Goal: Task Accomplishment & Management: Use online tool/utility

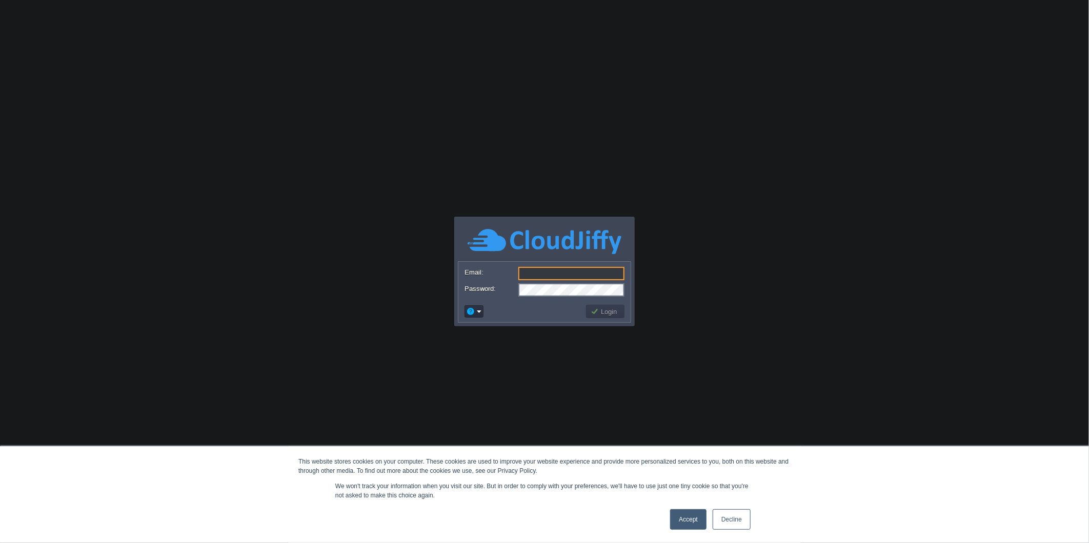
click at [591, 276] on input "Email:" at bounding box center [571, 273] width 106 height 13
type input "[PERSON_NAME][EMAIL_ADDRESS][DOMAIN_NAME]"
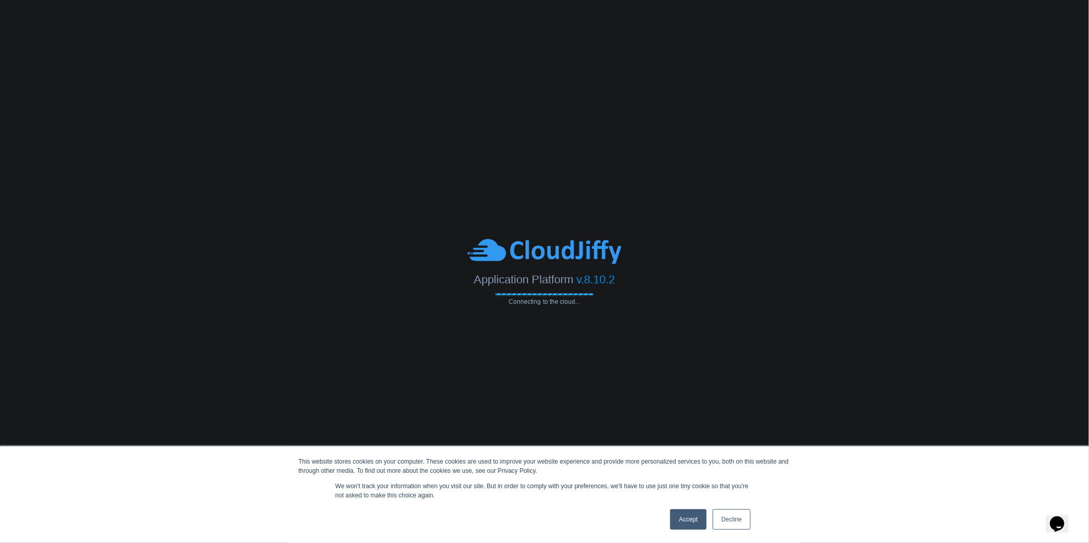
click at [700, 514] on link "Accept" at bounding box center [688, 520] width 36 height 21
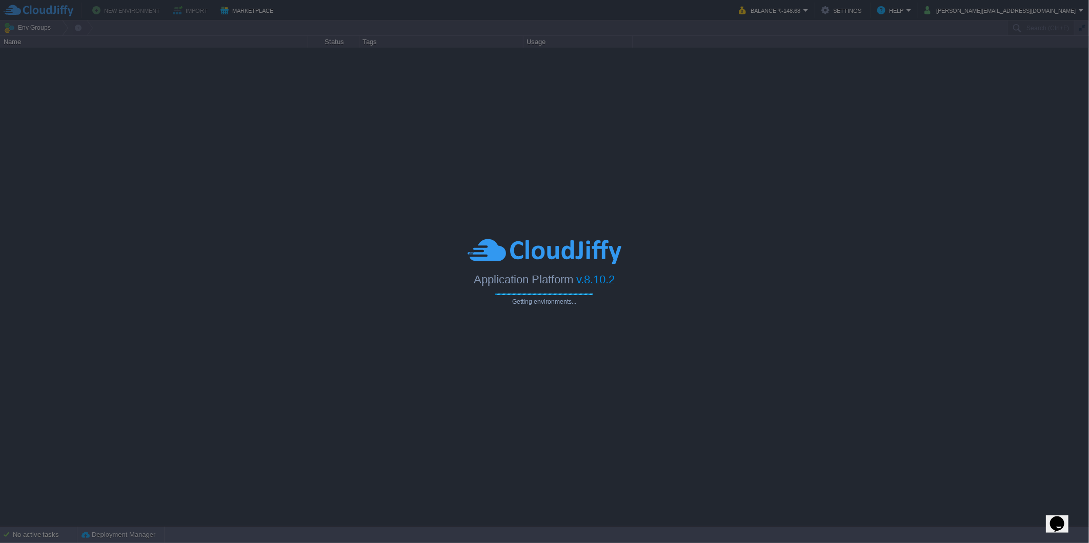
type input "Search (Ctrl+F)"
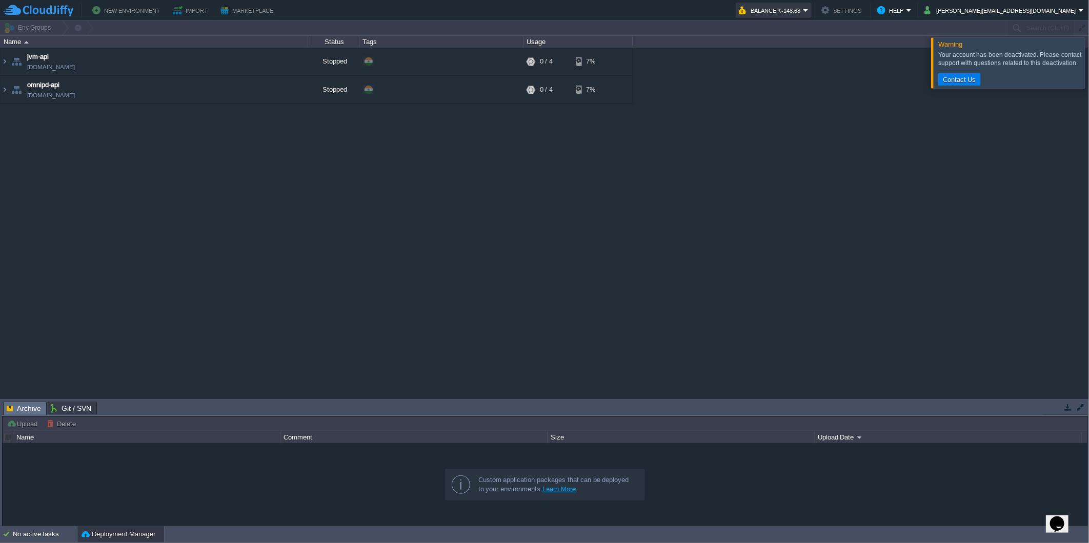
click at [803, 8] on button "Balance ₹-148.68" at bounding box center [771, 10] width 65 height 12
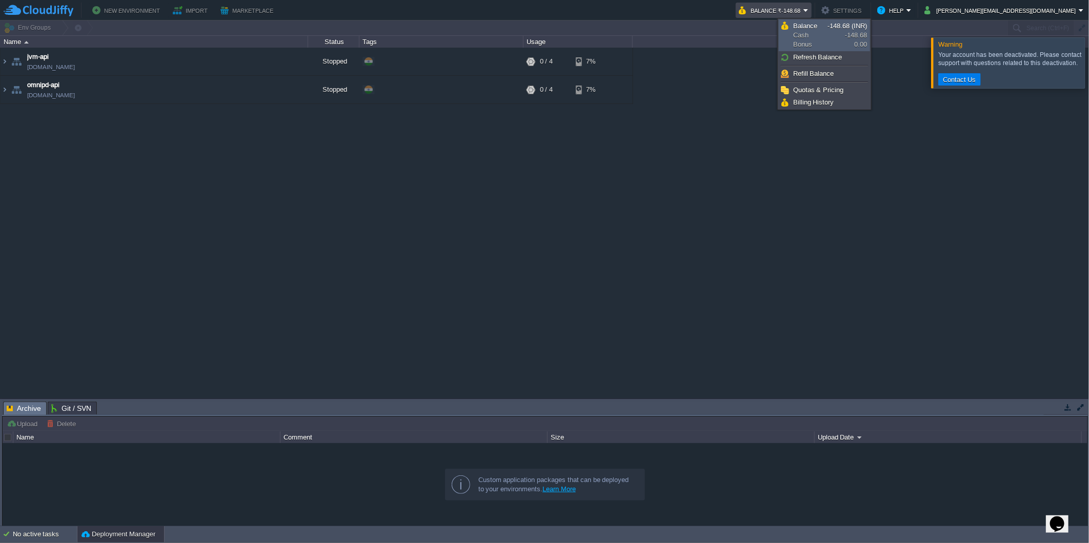
click at [822, 27] on span "Balance Cash Bonus" at bounding box center [810, 36] width 34 height 28
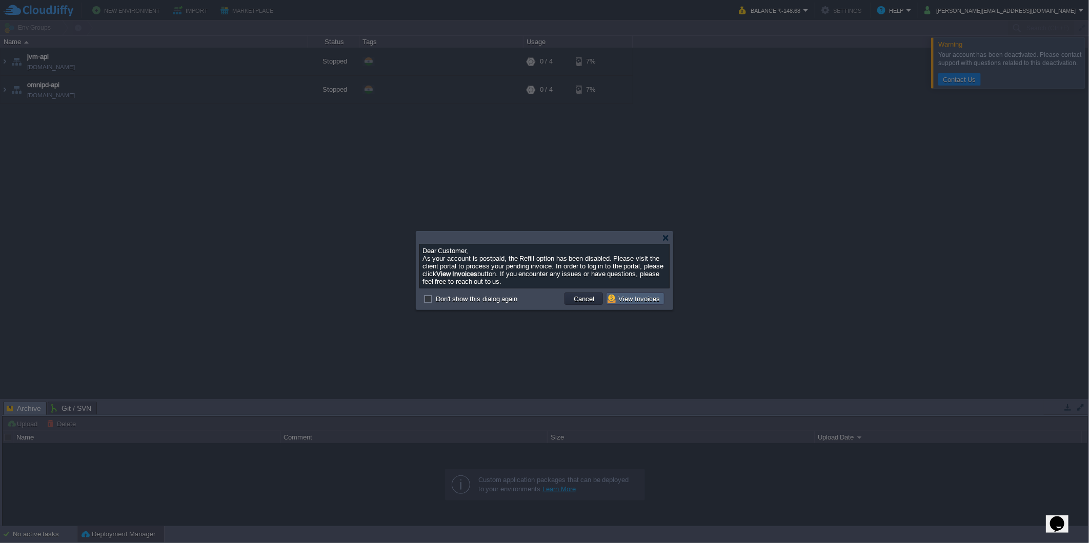
click at [657, 303] on button "View Invoices" at bounding box center [635, 298] width 55 height 9
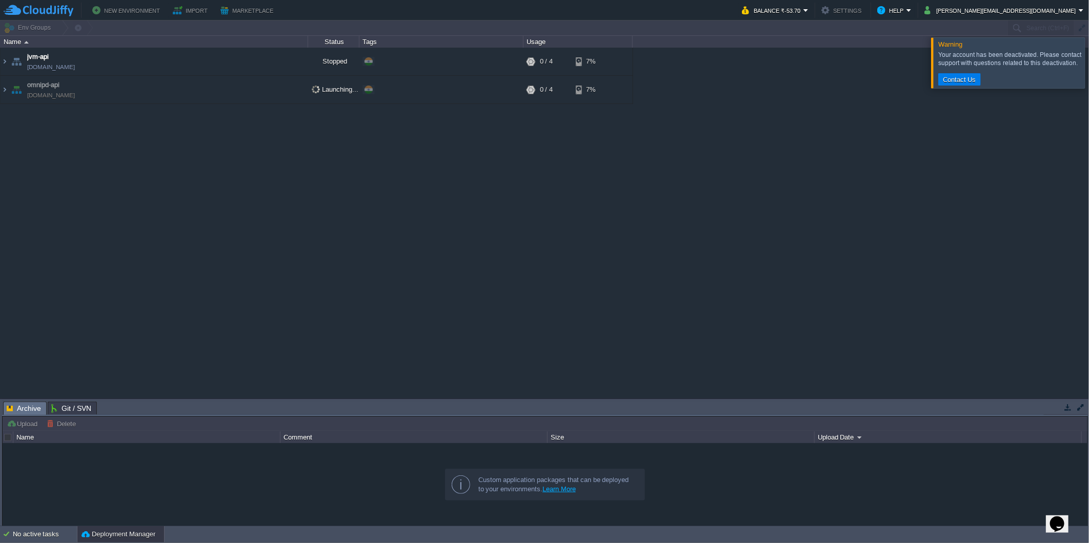
click at [322, 273] on div "jvm-api [DOMAIN_NAME] Stopped + Add to Env Group RAM 0% CPU 0% 0 / 4 7% omnipd-…" at bounding box center [544, 223] width 1089 height 351
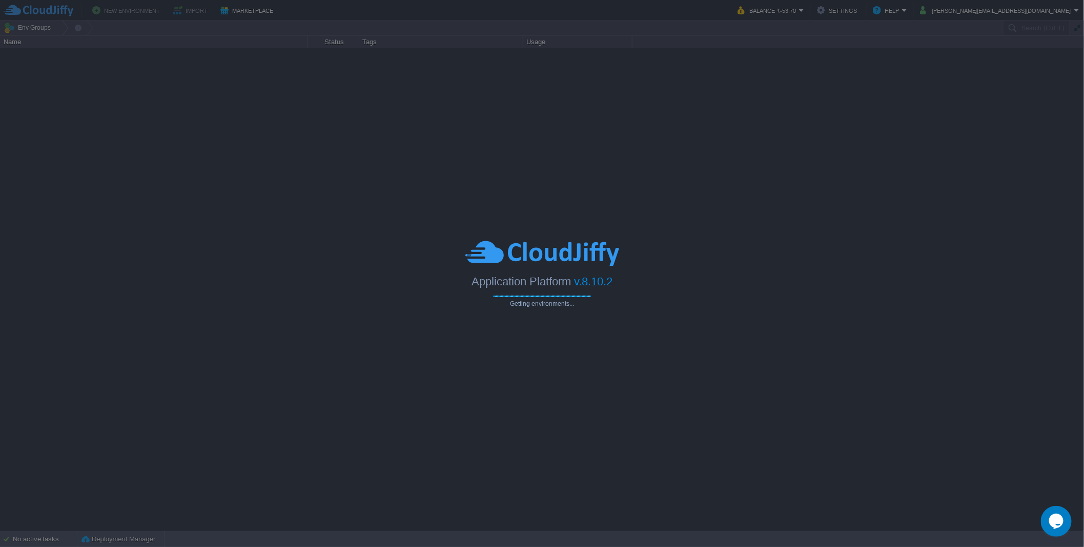
type input "Search (Ctrl+F)"
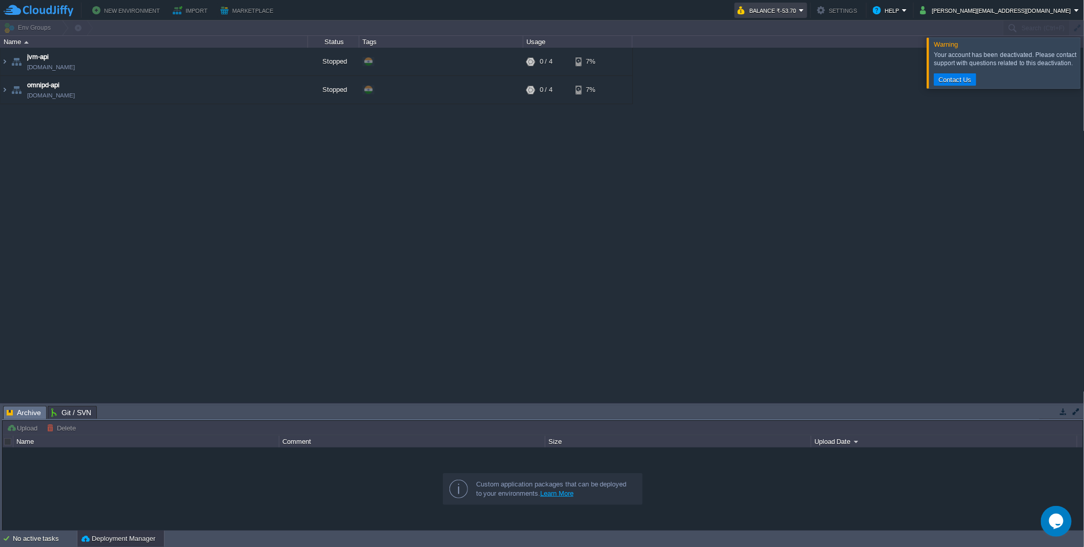
click at [799, 11] on button "Balance ₹-53.70" at bounding box center [769, 10] width 62 height 12
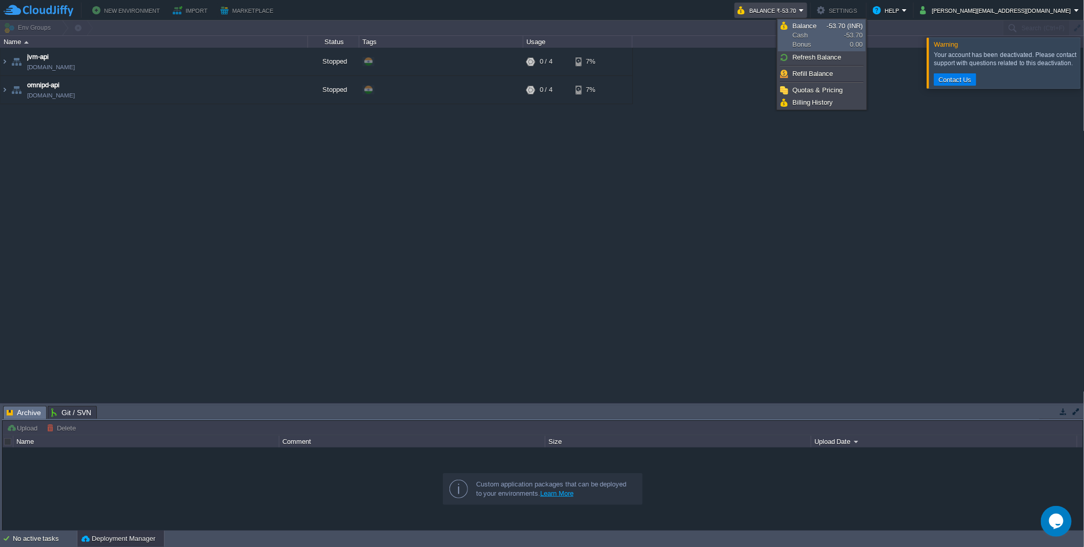
click at [836, 30] on link "Balance Cash Bonus -53.70 (INR) -53.70 0.00" at bounding box center [822, 35] width 87 height 31
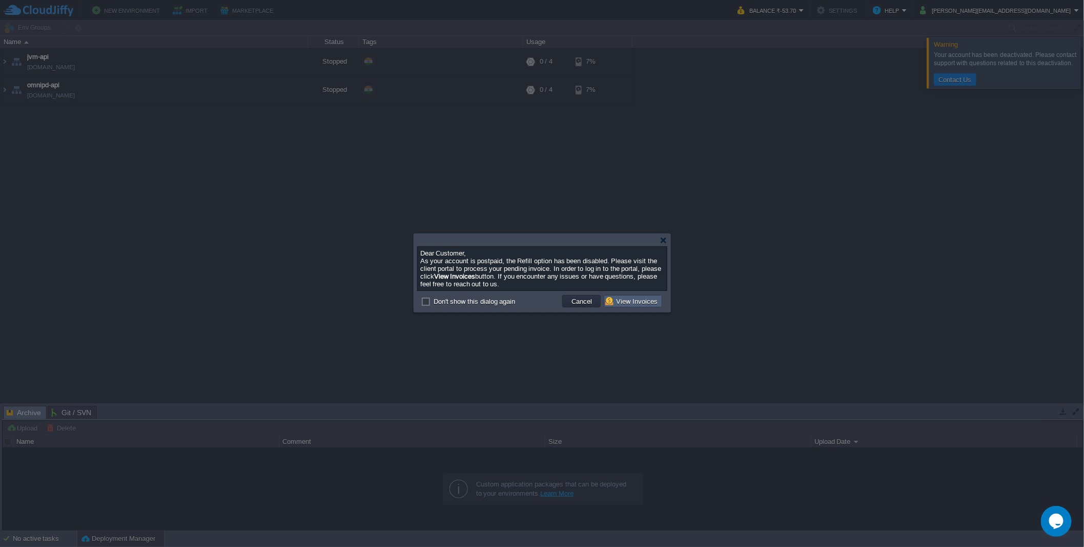
click at [633, 306] on button "View Invoices" at bounding box center [633, 300] width 55 height 9
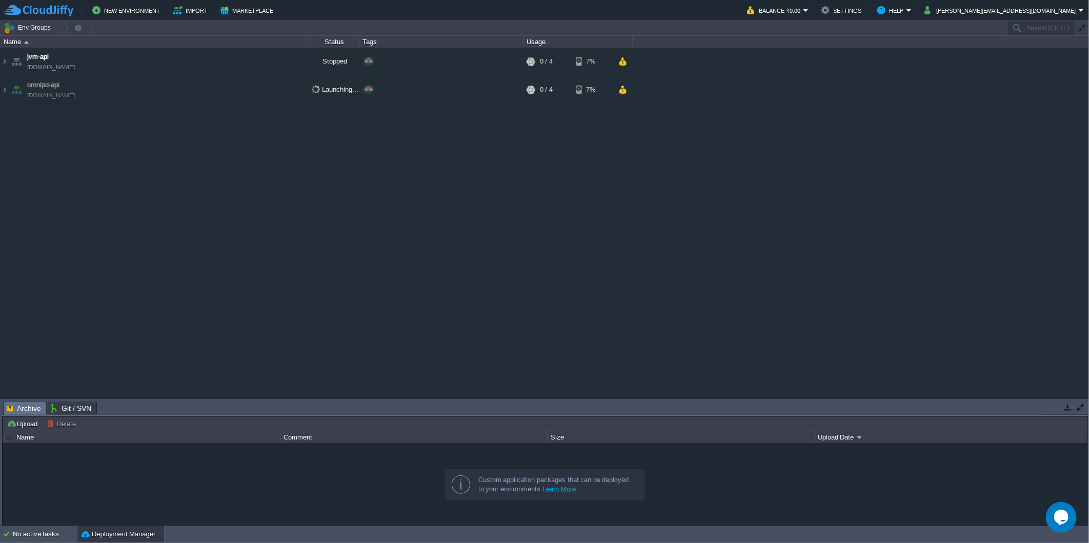
click at [332, 174] on div "jvm-api jvm-api.cloudjiffy.net Stopped + Add to Env Group RAM 0% CPU 0% 0 / 4 7…" at bounding box center [544, 223] width 1089 height 351
click at [803, 16] on button "Balance ₹0.00" at bounding box center [775, 10] width 56 height 12
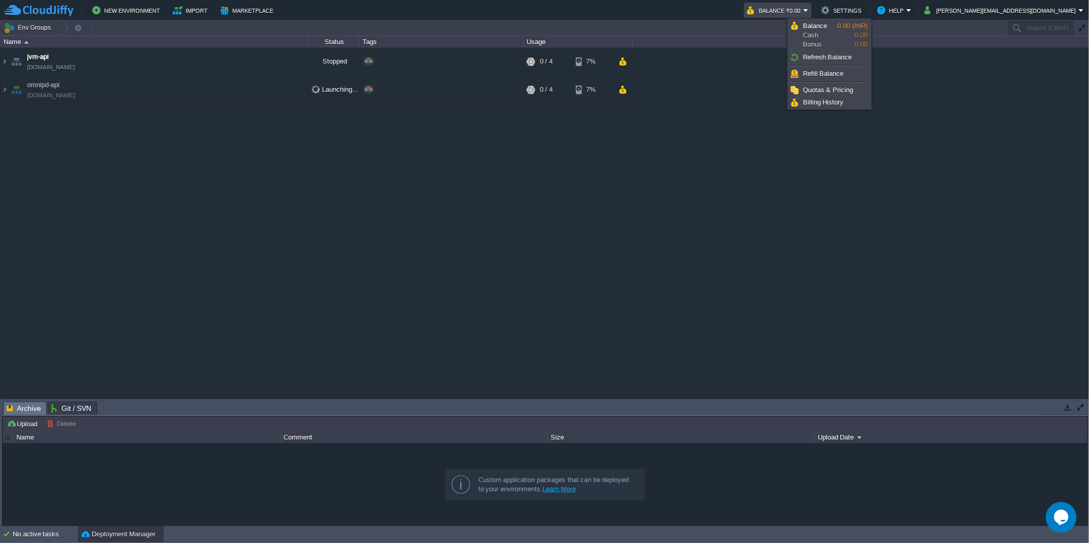
click at [854, 250] on div "jvm-api jvm-api.cloudjiffy.net Stopped + Add to Env Group RAM 0% CPU 0% 0 / 4 7…" at bounding box center [544, 223] width 1089 height 351
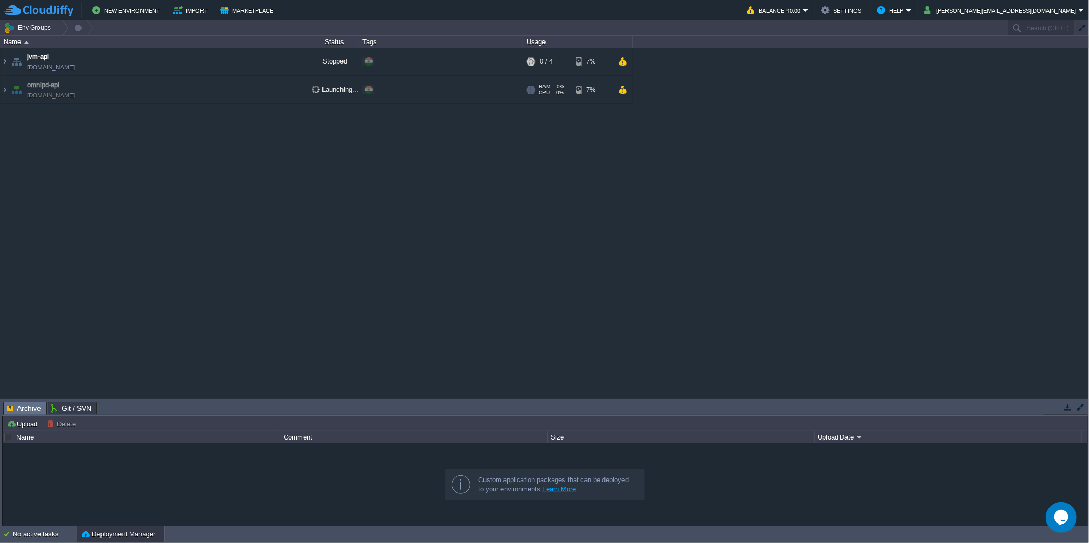
click at [291, 93] on td "omnipd-api omnipd-api.cloudjiffy.net" at bounding box center [155, 90] width 308 height 28
click at [280, 63] on button "button" at bounding box center [282, 61] width 9 height 9
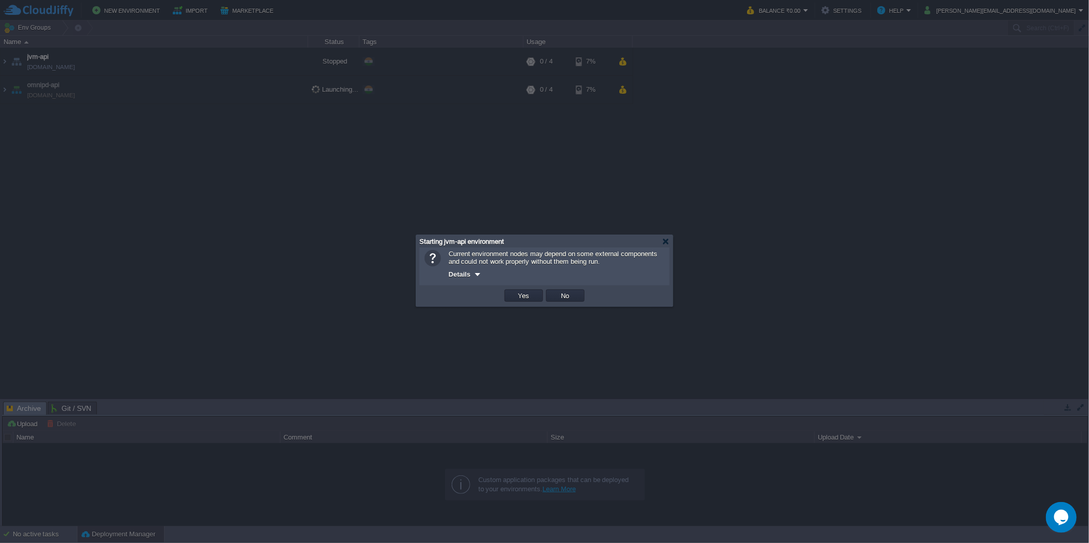
click at [479, 272] on div at bounding box center [478, 275] width 8 height 8
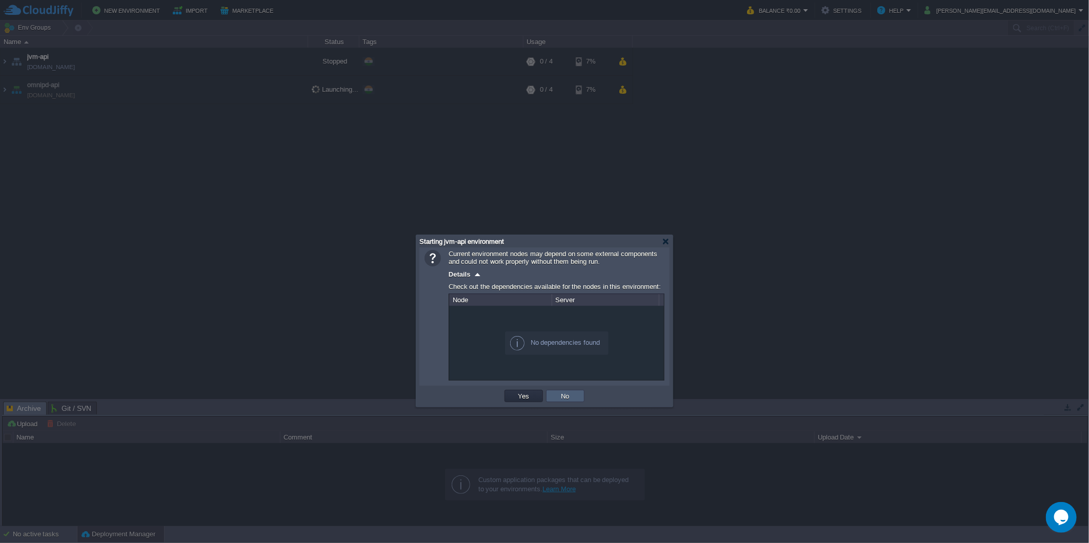
click at [576, 395] on td "No" at bounding box center [565, 396] width 38 height 12
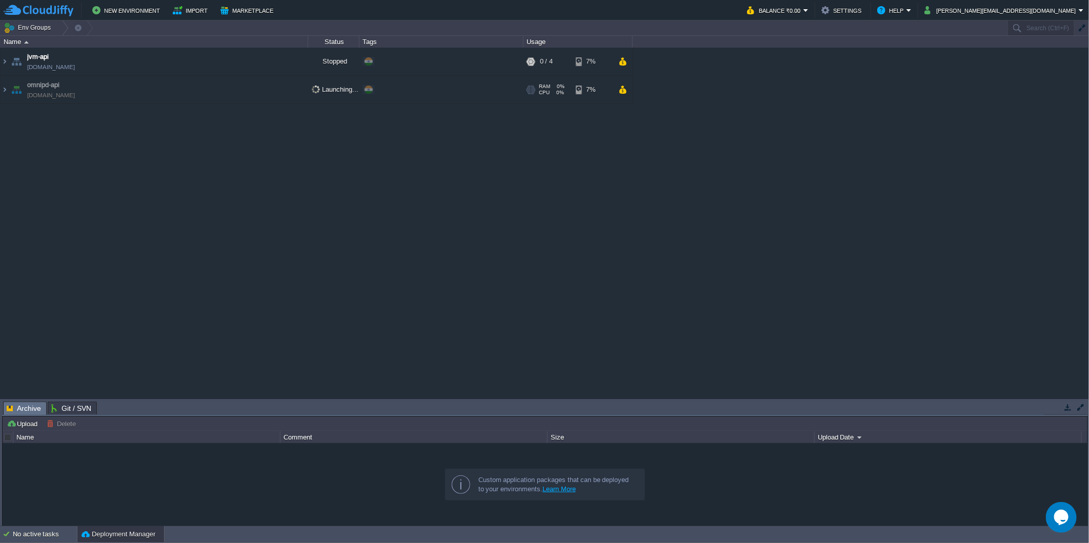
drag, startPoint x: 337, startPoint y: 86, endPoint x: 734, endPoint y: 169, distance: 405.4
click at [734, 169] on div "jvm-api jvm-api.cloudjiffy.net Stopped + Add to Env Group RAM 0% CPU 0% 0 / 4 7…" at bounding box center [544, 223] width 1089 height 351
click at [624, 92] on button "button" at bounding box center [622, 89] width 9 height 9
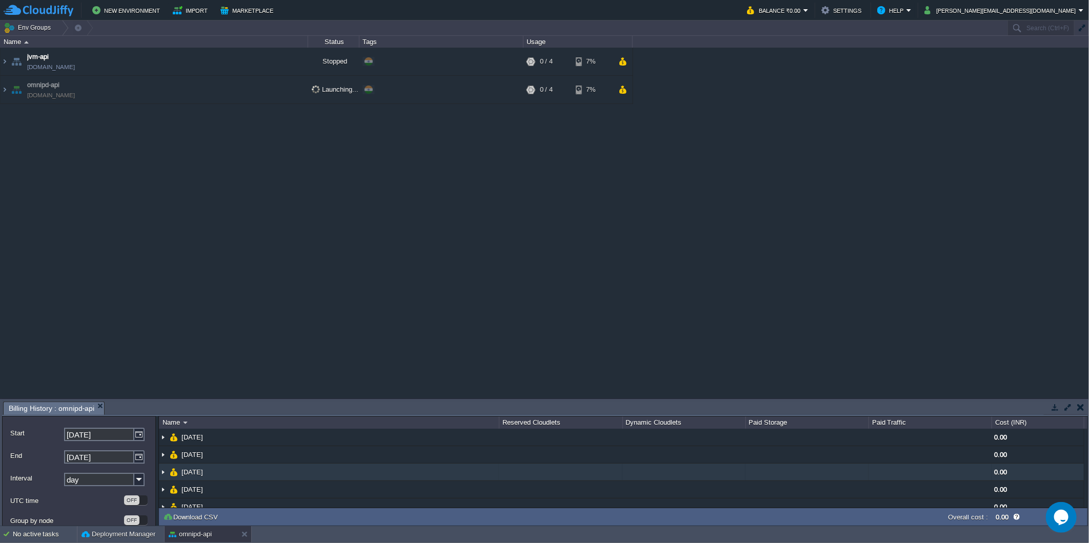
scroll to position [64, 0]
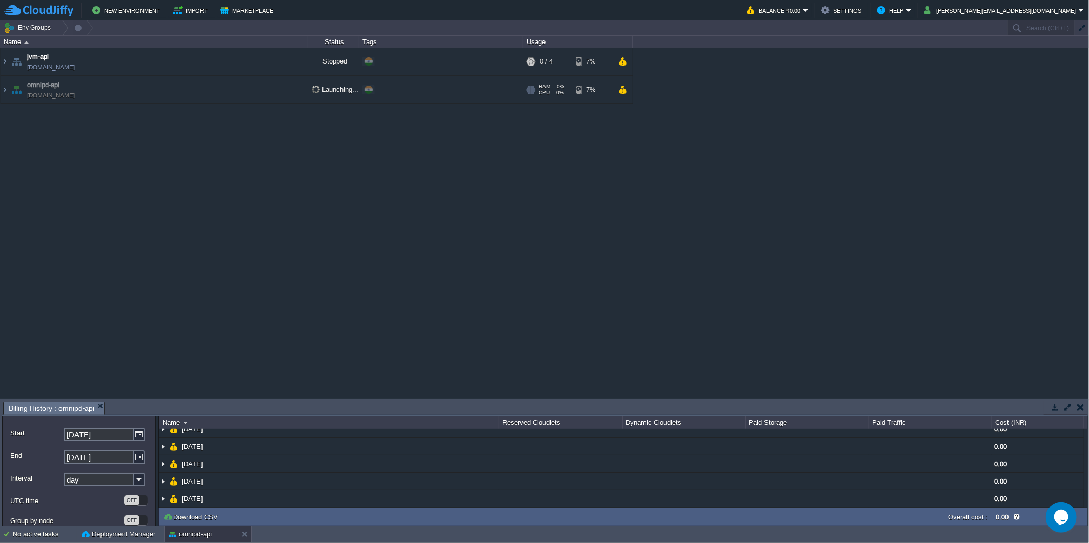
click at [14, 87] on img at bounding box center [16, 90] width 14 height 28
click at [5, 91] on img at bounding box center [5, 90] width 8 height 28
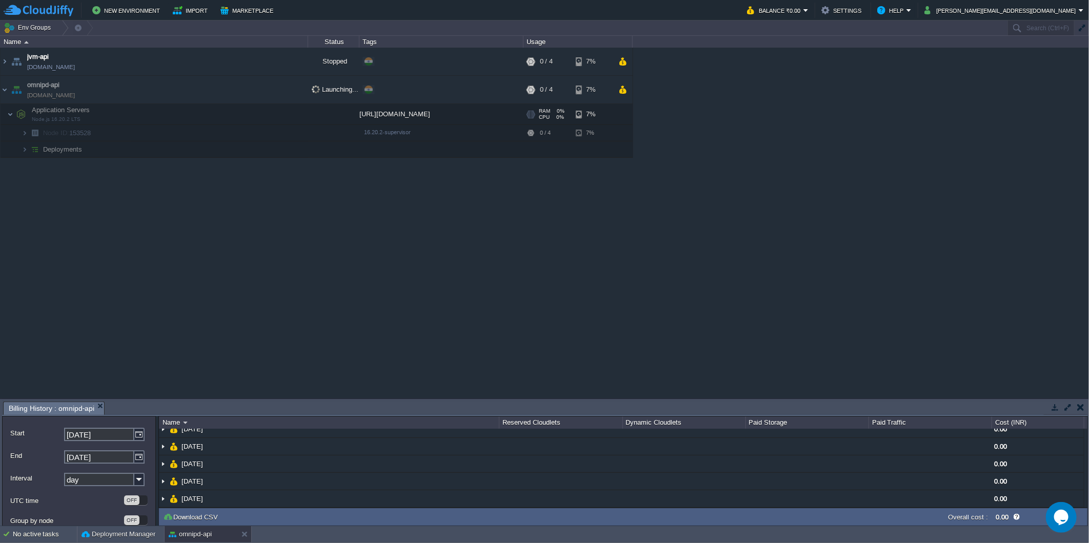
click at [392, 114] on div "https://gitlab.com/pstechnologies/software/api.padmaseetha.com.git" at bounding box center [441, 114] width 164 height 21
drag, startPoint x: 328, startPoint y: 92, endPoint x: 224, endPoint y: 94, distance: 104.1
click at [224, 94] on td "omnipd-api omnipd-api.cloudjiffy.net" at bounding box center [155, 90] width 308 height 28
click at [217, 95] on td "omnipd-api omnipd-api.cloudjiffy.net" at bounding box center [155, 90] width 308 height 28
click at [371, 91] on span at bounding box center [369, 90] width 8 height 8
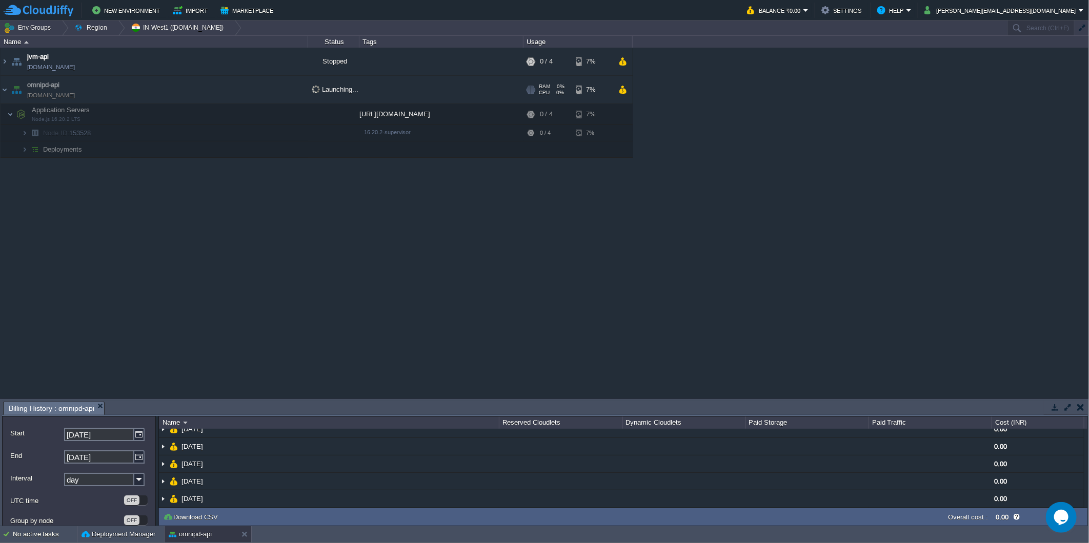
click at [370, 90] on div "+ Add to Env Group" at bounding box center [441, 90] width 160 height 29
click at [175, 22] on button "IN West1 (cloudjiffy.net)" at bounding box center [179, 28] width 96 height 14
click at [104, 24] on button "Region" at bounding box center [92, 28] width 36 height 14
click at [803, 16] on button "Balance ₹0.00" at bounding box center [775, 10] width 56 height 12
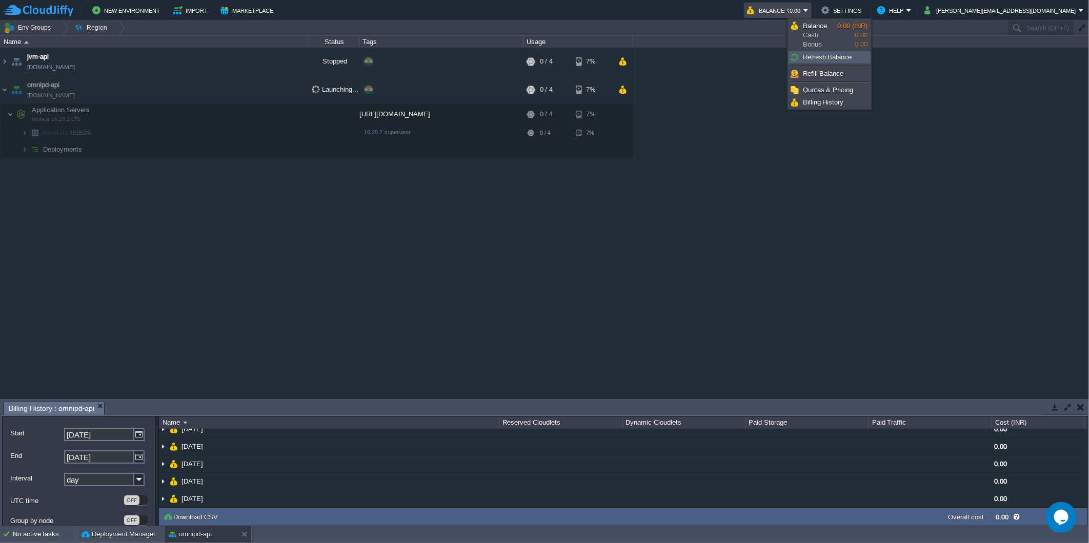
click at [840, 57] on span "Refresh Balance" at bounding box center [827, 57] width 49 height 8
click at [880, 224] on div "jvm-api jvm-api.cloudjiffy.net Stopped + Add to Env Group RAM 0% CPU 0% 0 / 4 7…" at bounding box center [544, 223] width 1089 height 351
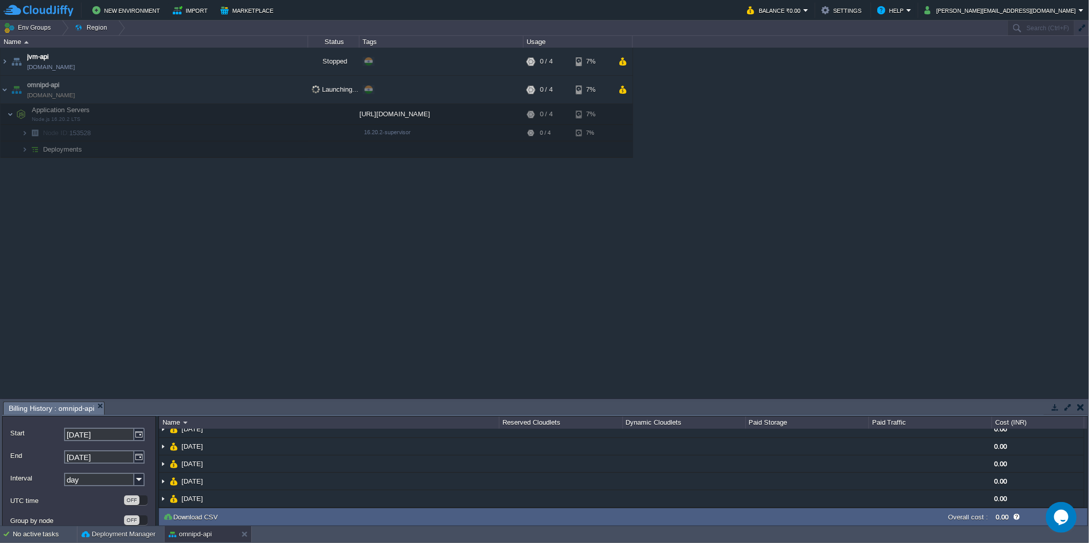
click at [793, 286] on div "jvm-api jvm-api.cloudjiffy.net Stopped + Add to Env Group RAM 0% CPU 0% 0 / 4 7…" at bounding box center [544, 223] width 1089 height 351
click at [284, 63] on button "button" at bounding box center [282, 61] width 9 height 9
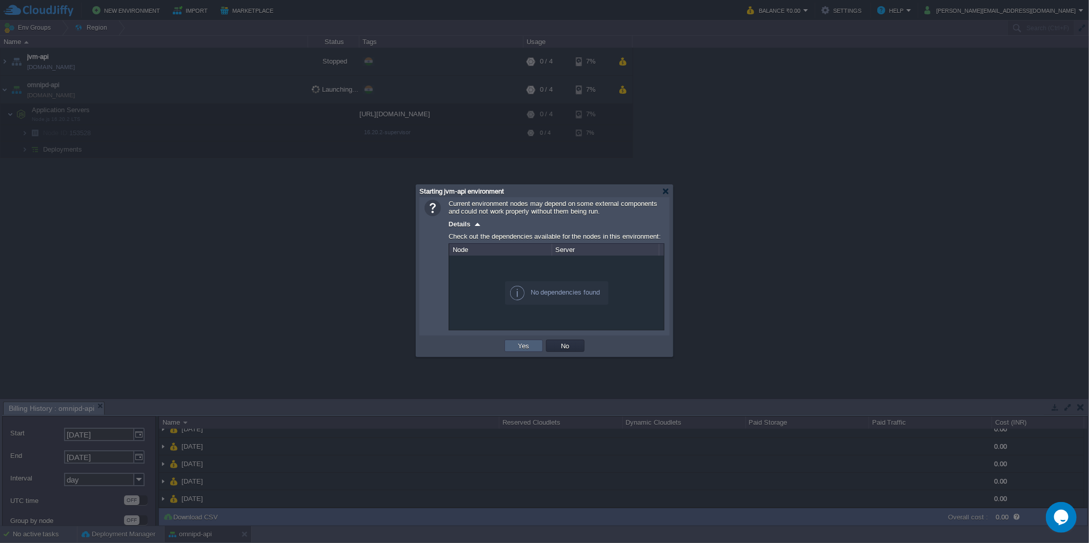
click at [510, 345] on td "Yes" at bounding box center [524, 346] width 38 height 12
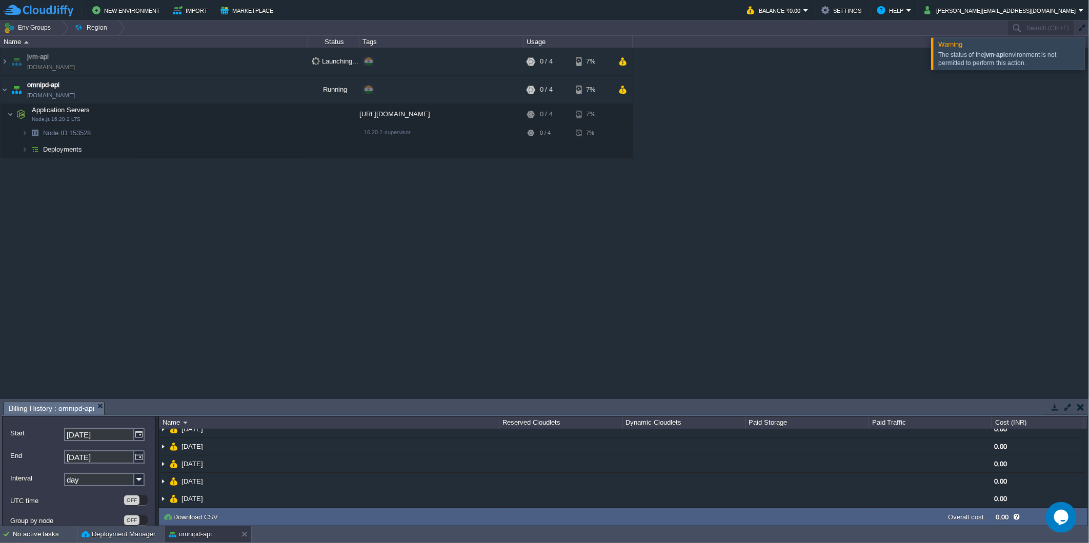
click at [227, 215] on div "jvm-api jvm-api.cloudjiffy.net Launching... + Add to Env Group RAM 0% CPU 0% 0 …" at bounding box center [544, 223] width 1089 height 351
click at [224, 90] on button "button" at bounding box center [220, 89] width 9 height 9
click at [283, 91] on button "button" at bounding box center [282, 89] width 9 height 9
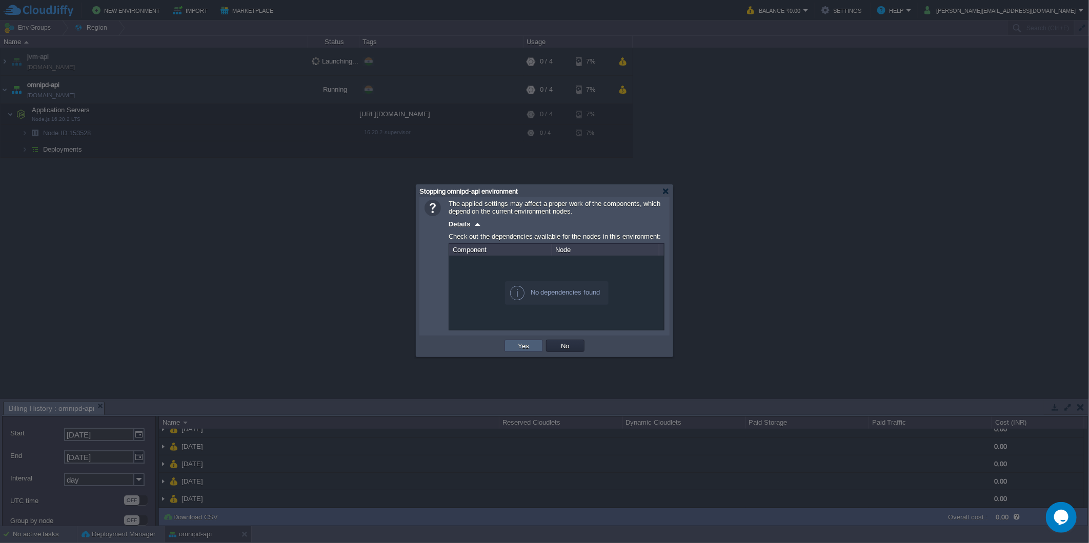
click at [524, 344] on button "Yes" at bounding box center [523, 345] width 17 height 9
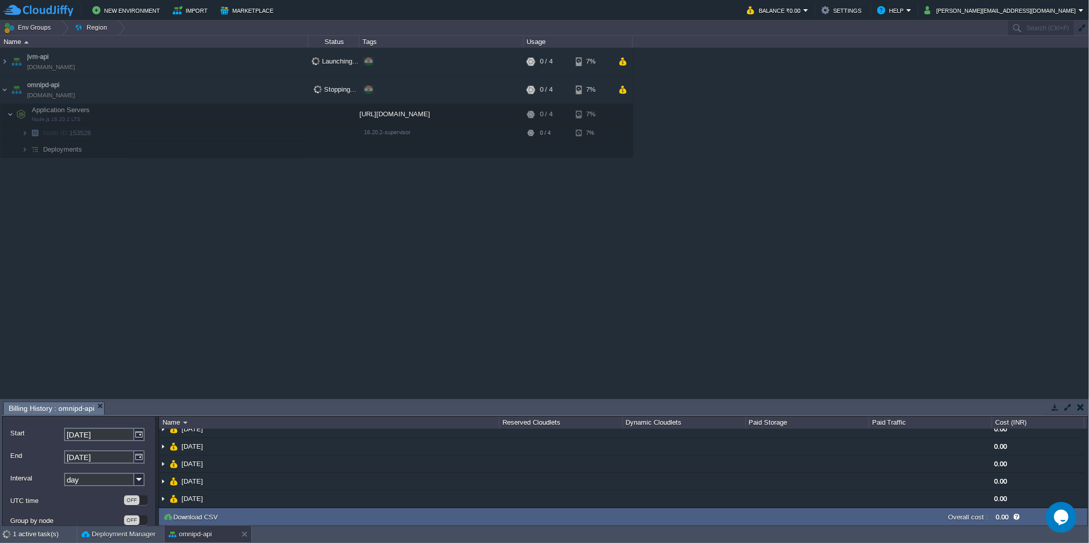
click at [645, 338] on div "jvm-api jvm-api.cloudjiffy.net Launching... + Add to Env Group RAM 0% CPU 0% 0 …" at bounding box center [544, 223] width 1089 height 351
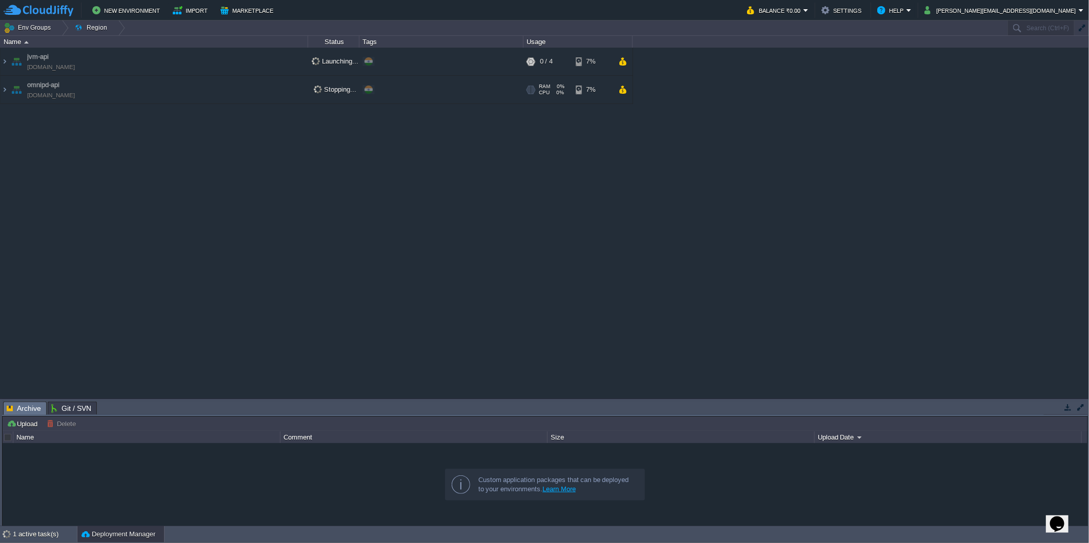
click at [241, 91] on td "omnipd-api omnipd-api.cloudjiffy.net" at bounding box center [155, 90] width 308 height 28
click at [56, 90] on span "omnipd-api" at bounding box center [43, 85] width 32 height 10
click at [55, 85] on span "omnipd-api" at bounding box center [43, 85] width 32 height 10
click at [244, 39] on div "Name" at bounding box center [154, 42] width 307 height 12
click at [239, 73] on td "omnipd-api omnipd-api.cloudjiffy.net" at bounding box center [155, 62] width 308 height 28
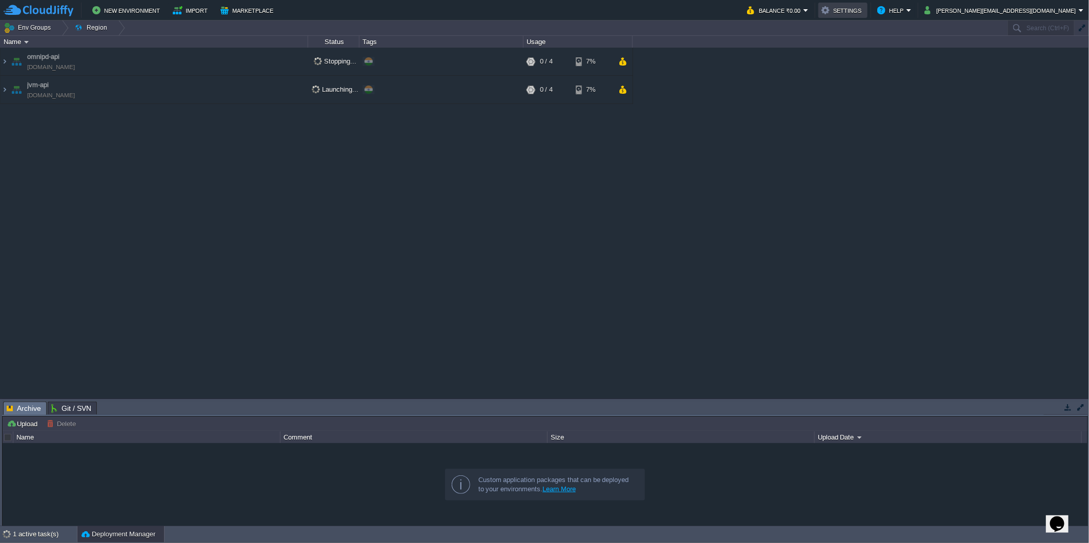
click at [867, 10] on td "Settings" at bounding box center [842, 10] width 49 height 15
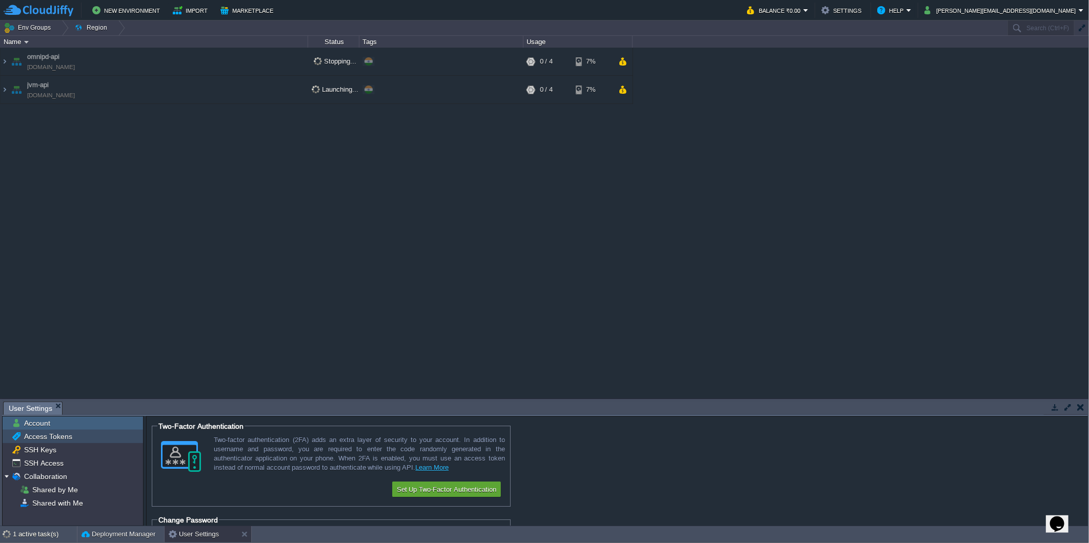
click at [32, 437] on span "Access Tokens" at bounding box center [48, 436] width 52 height 9
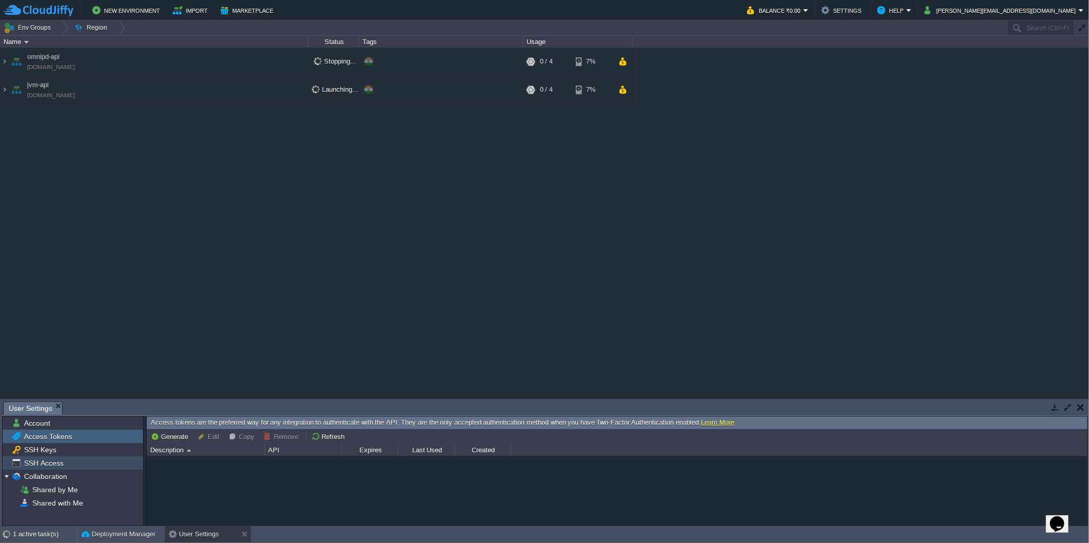
click at [49, 465] on span "SSH Access" at bounding box center [43, 463] width 43 height 9
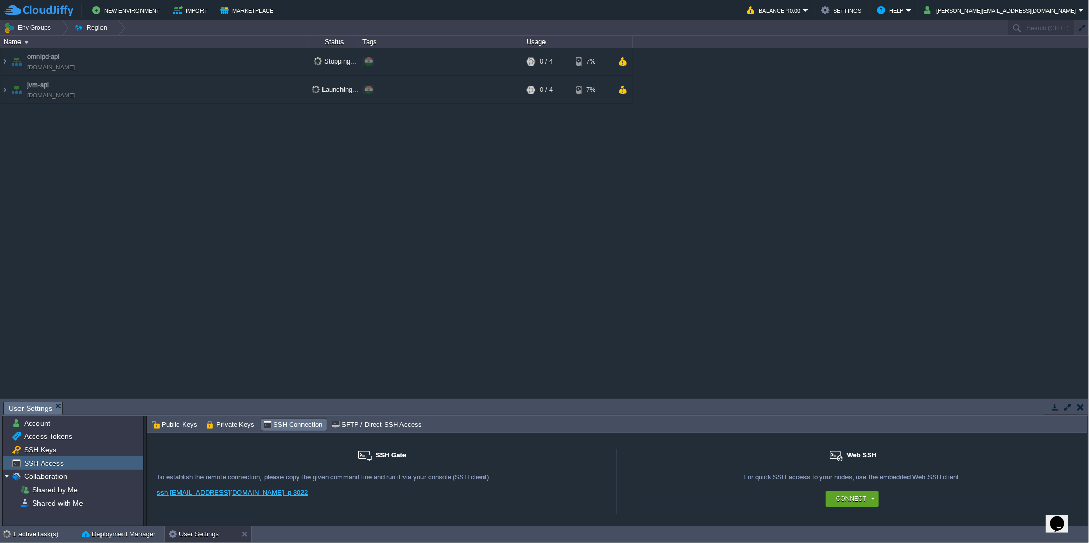
click at [879, 505] on div "Connect" at bounding box center [853, 499] width 450 height 15
click at [863, 503] on button "Connect" at bounding box center [851, 499] width 30 height 10
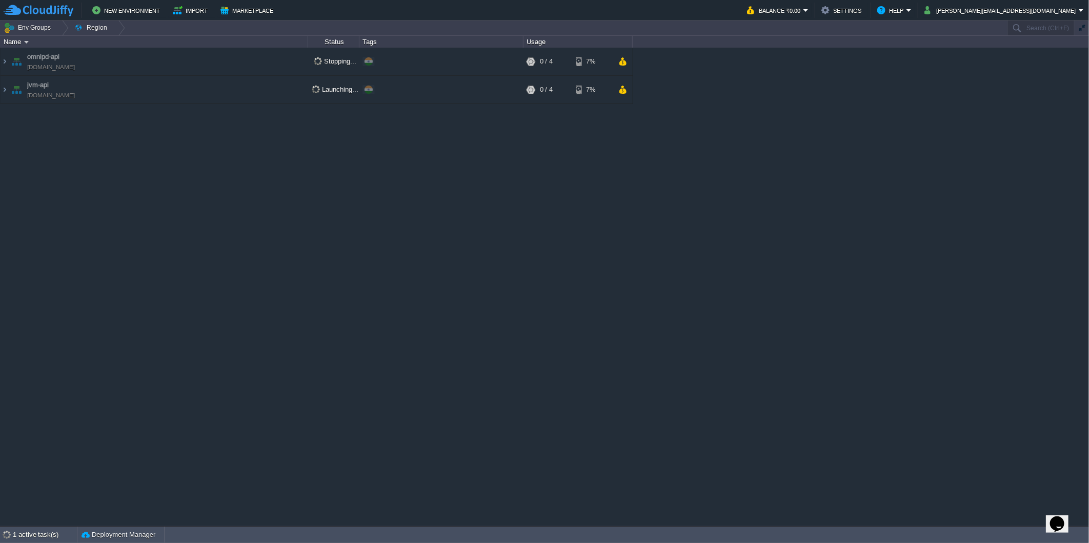
click at [190, 200] on div "omnipd-api omnipd-api.cloudjiffy.net Stopping... + Add to Env Group RAM 0% CPU …" at bounding box center [544, 287] width 1089 height 478
click at [342, 86] on span "Launching..." at bounding box center [335, 90] width 47 height 8
click at [339, 70] on div "Stopping..." at bounding box center [333, 62] width 51 height 28
click at [41, 57] on span "omnipd-api" at bounding box center [43, 57] width 32 height 10
click at [75, 71] on link "[DOMAIN_NAME]" at bounding box center [51, 67] width 48 height 10
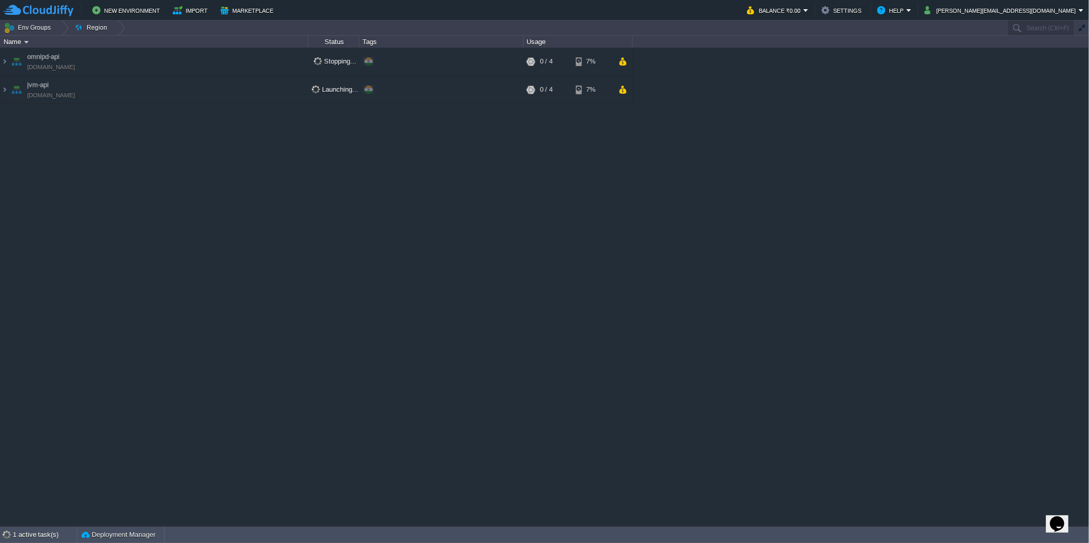
click at [222, 201] on div "omnipd-api omnipd-api.cloudjiffy.net Stopping... + Add to Env Group RAM 0% CPU …" at bounding box center [544, 287] width 1089 height 478
click at [4, 57] on img at bounding box center [5, 62] width 8 height 28
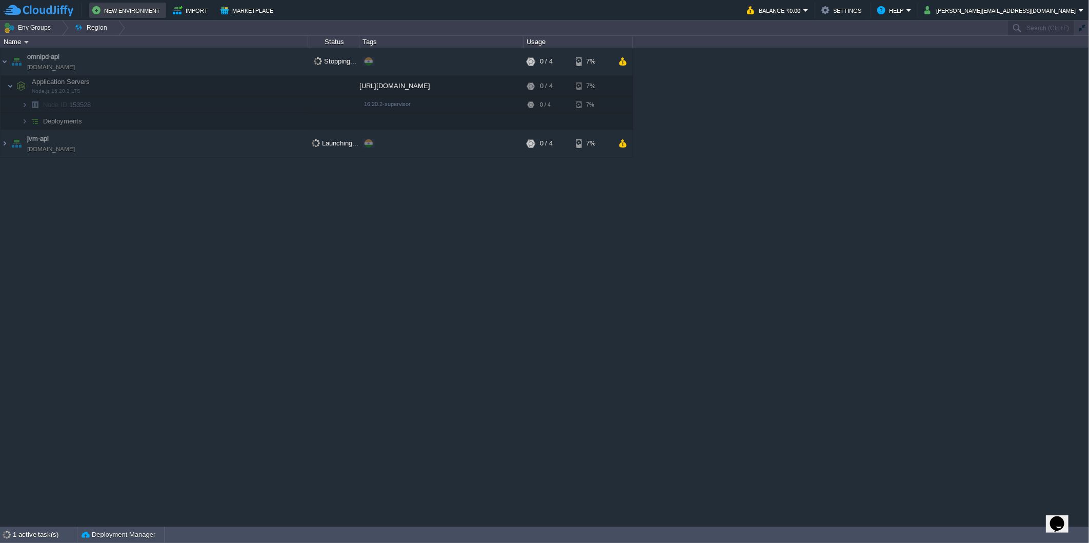
click at [140, 11] on button "New Environment" at bounding box center [127, 10] width 71 height 12
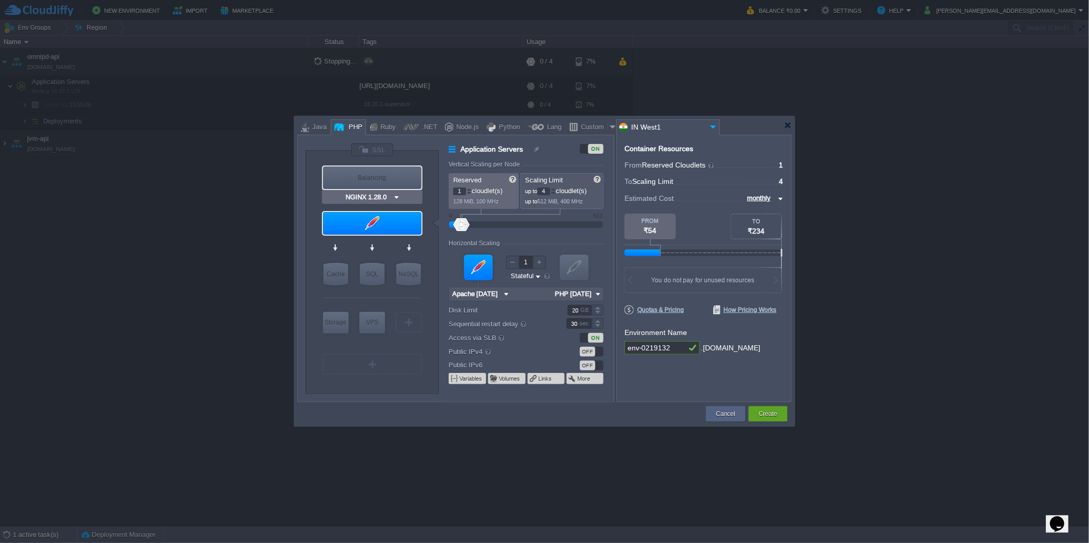
type input "Apache 2.4.65"
click at [717, 408] on div "Cancel" at bounding box center [726, 414] width 24 height 15
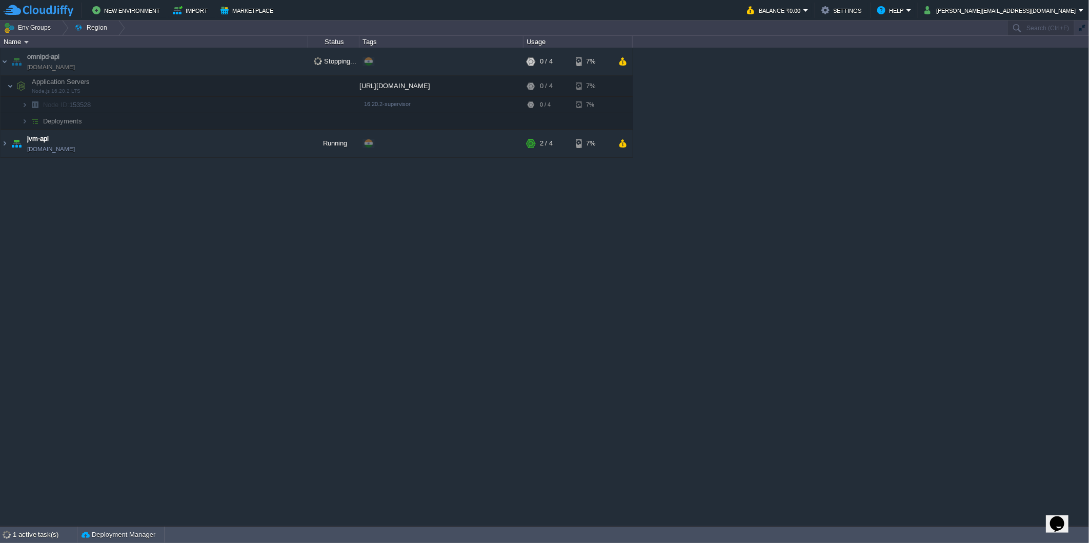
click at [278, 309] on div "omnipd-api omnipd-api.cloudjiffy.net Stopping... + Add to Env Group RAM 0% CPU …" at bounding box center [544, 287] width 1089 height 478
click at [45, 153] on link "[DOMAIN_NAME]" at bounding box center [51, 149] width 48 height 10
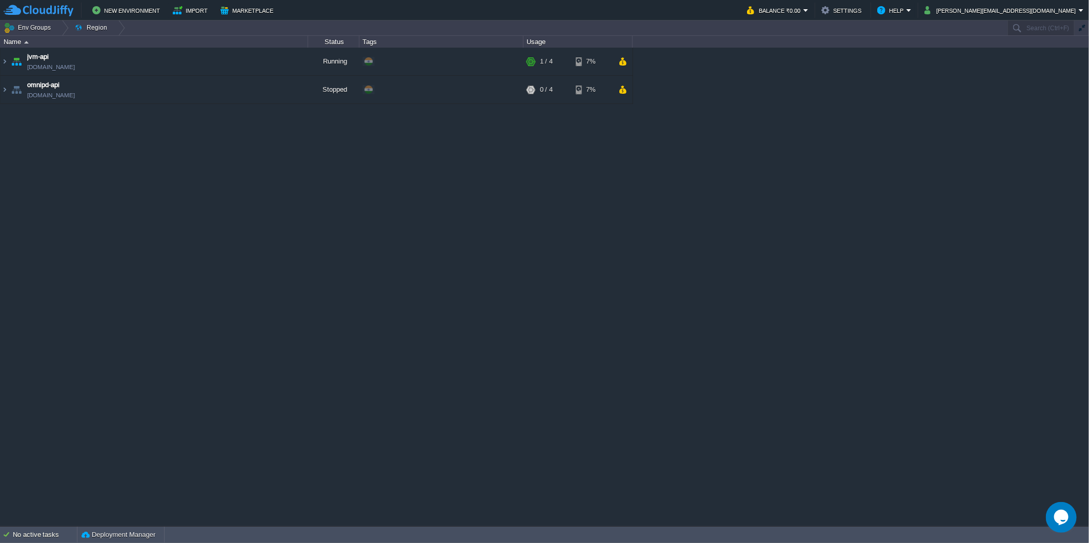
click at [164, 126] on div "jvm-api [DOMAIN_NAME] Running + Add to Env Group RAM 10% CPU 3% 1 / 4 7% omnipd…" at bounding box center [544, 287] width 1089 height 478
click at [281, 89] on button "button" at bounding box center [282, 89] width 9 height 9
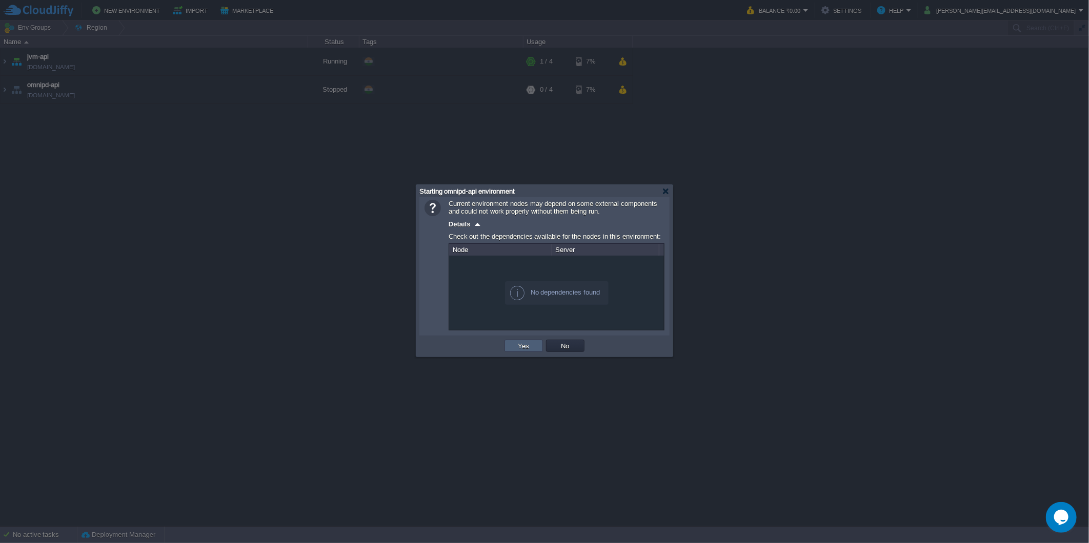
click at [520, 349] on button "Yes" at bounding box center [523, 345] width 17 height 9
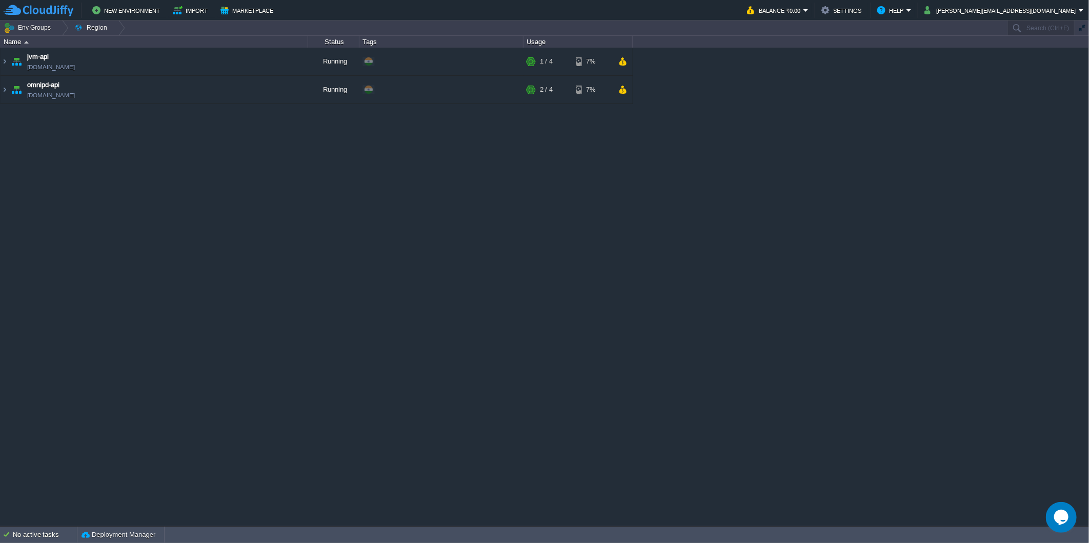
click at [437, 214] on div "jvm-api [DOMAIN_NAME] Running + Add to Env Group RAM 11% CPU 3% 1 / 4 7% omnipd…" at bounding box center [544, 287] width 1089 height 478
